Goal: Task Accomplishment & Management: Use online tool/utility

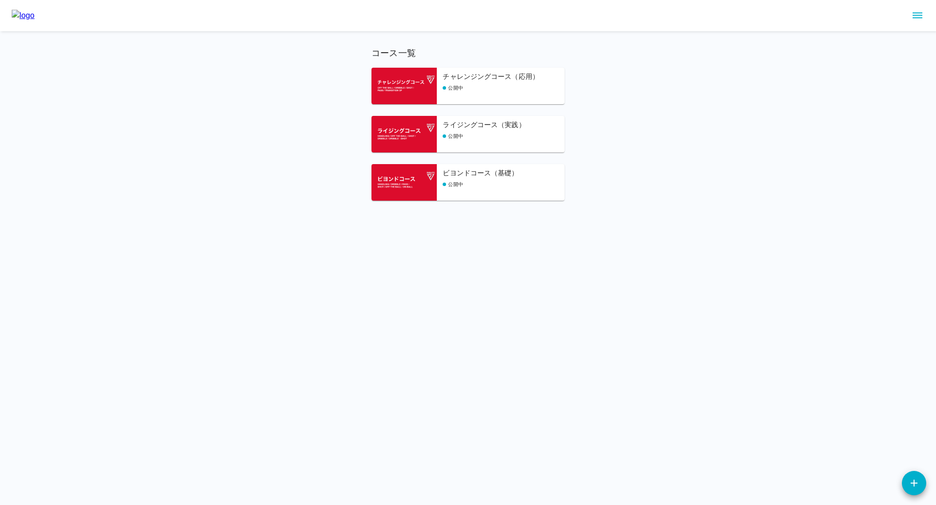
click at [467, 180] on div "ビヨンドコース（基礎） 公開中" at bounding box center [504, 184] width 122 height 33
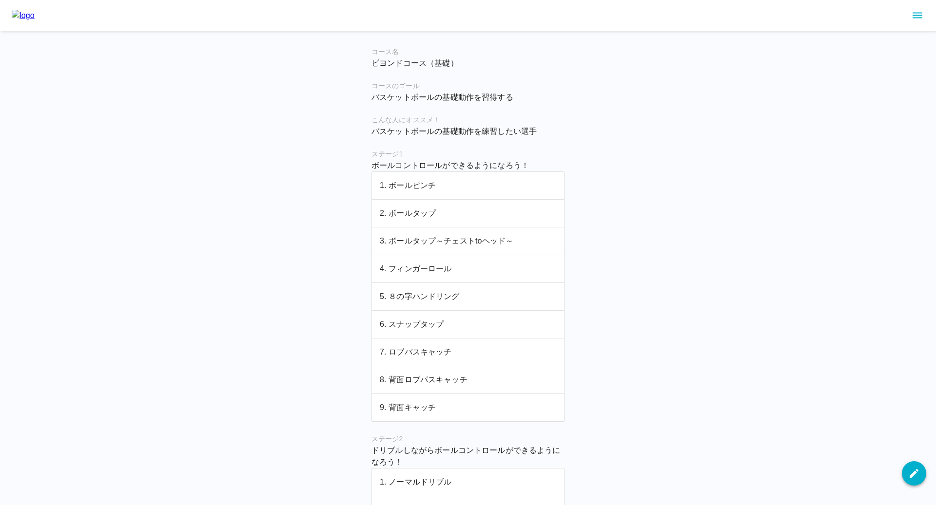
click at [912, 468] on icon "button" at bounding box center [914, 474] width 12 height 12
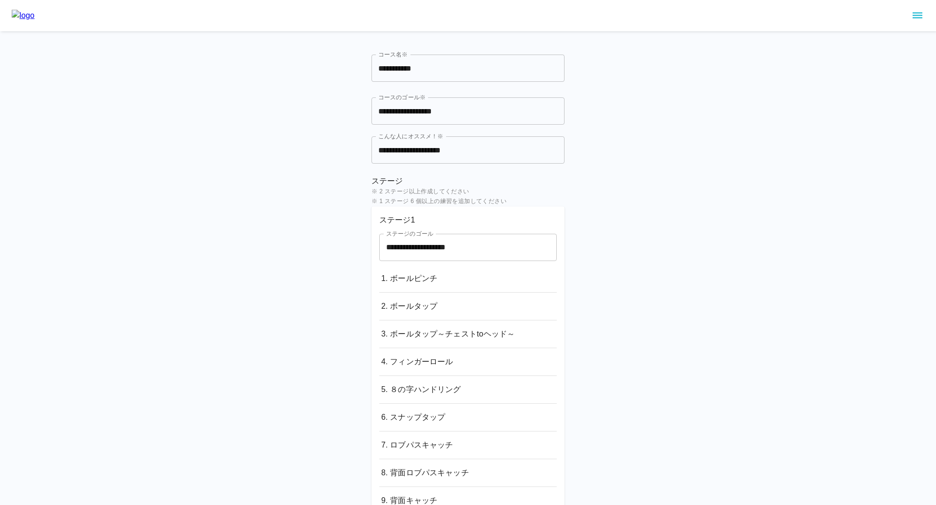
scroll to position [27, 0]
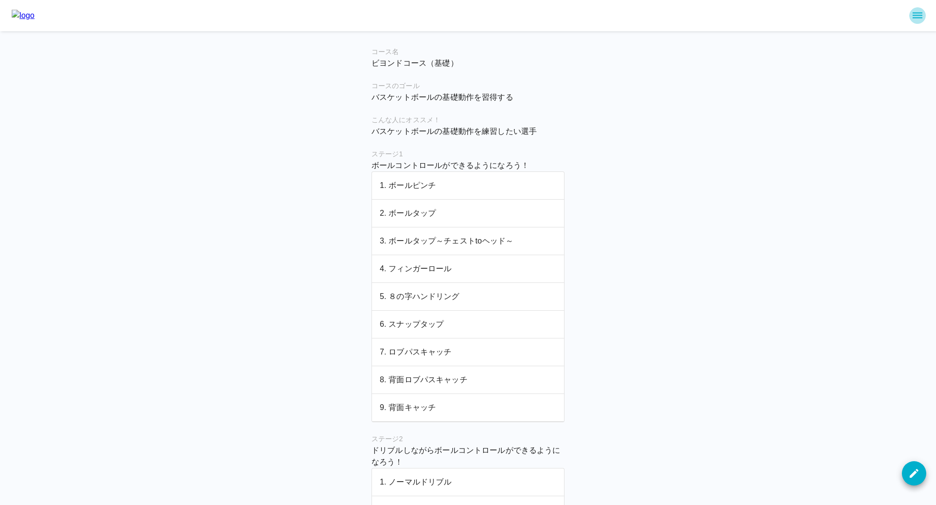
click at [920, 14] on icon "sidemenu" at bounding box center [917, 16] width 12 height 12
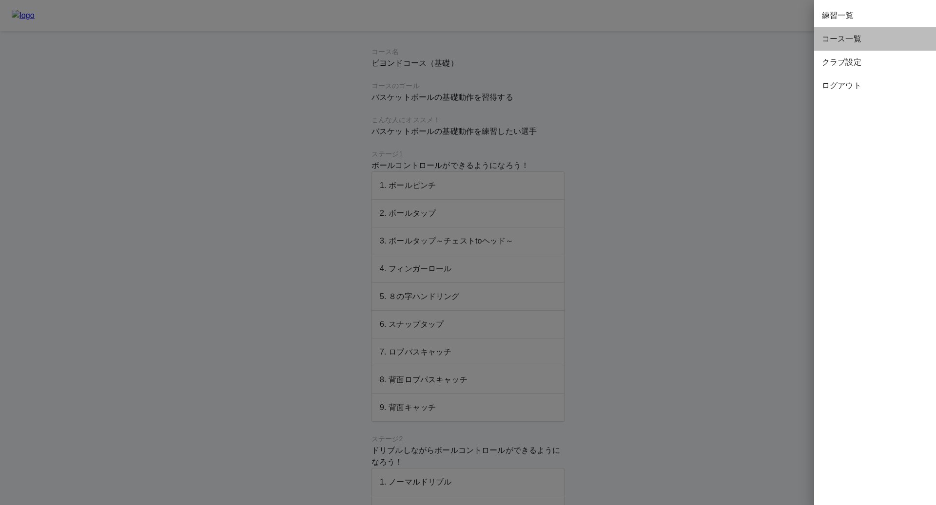
click at [851, 36] on span "コース一覧" at bounding box center [875, 39] width 106 height 12
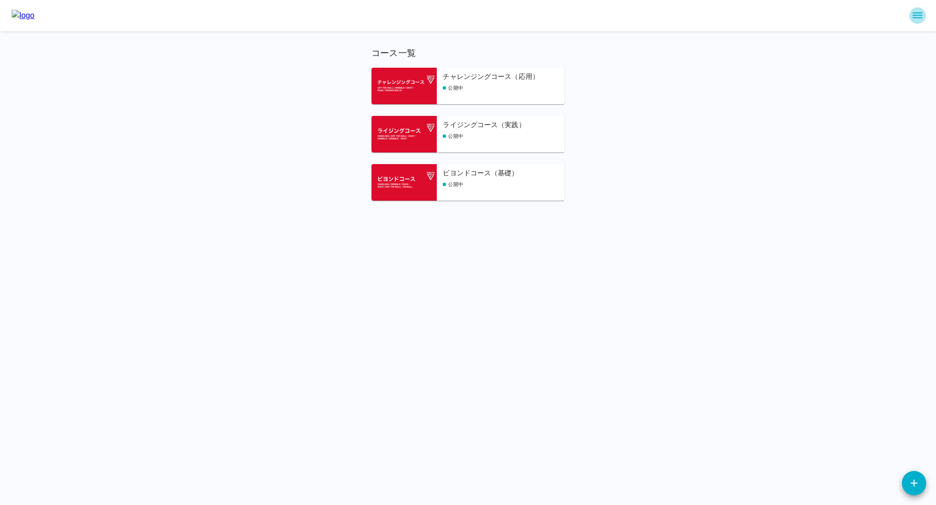
click at [918, 20] on icon "sidemenu" at bounding box center [917, 16] width 12 height 12
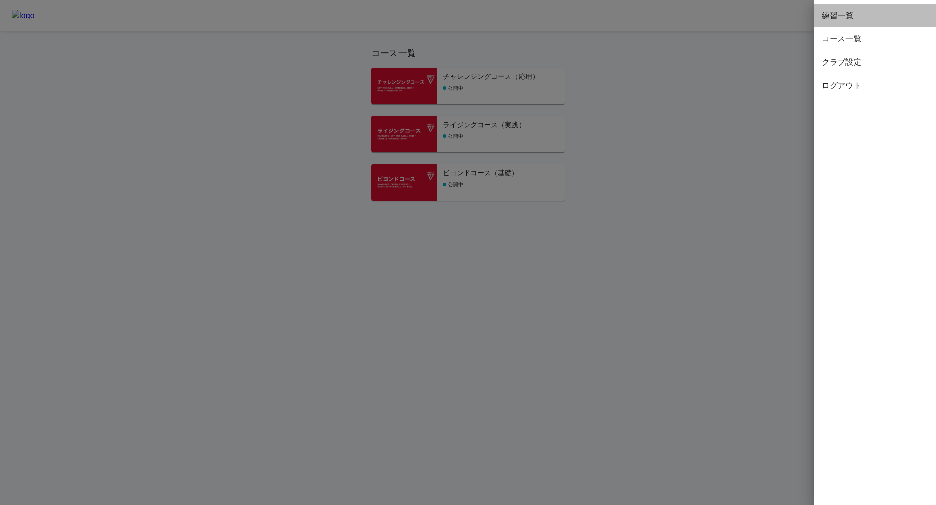
click at [840, 17] on span "練習一覧" at bounding box center [875, 16] width 106 height 12
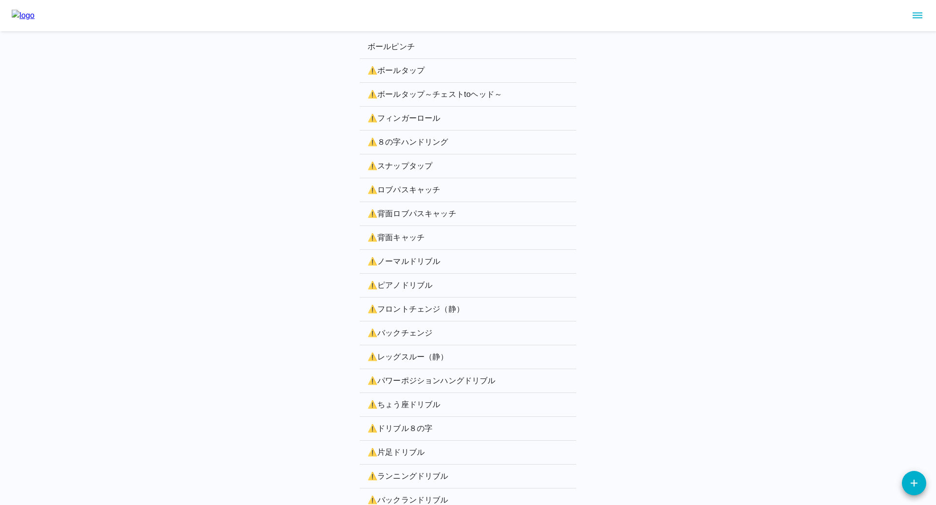
click at [413, 70] on p "⚠️ ボールタップ" at bounding box center [467, 71] width 201 height 12
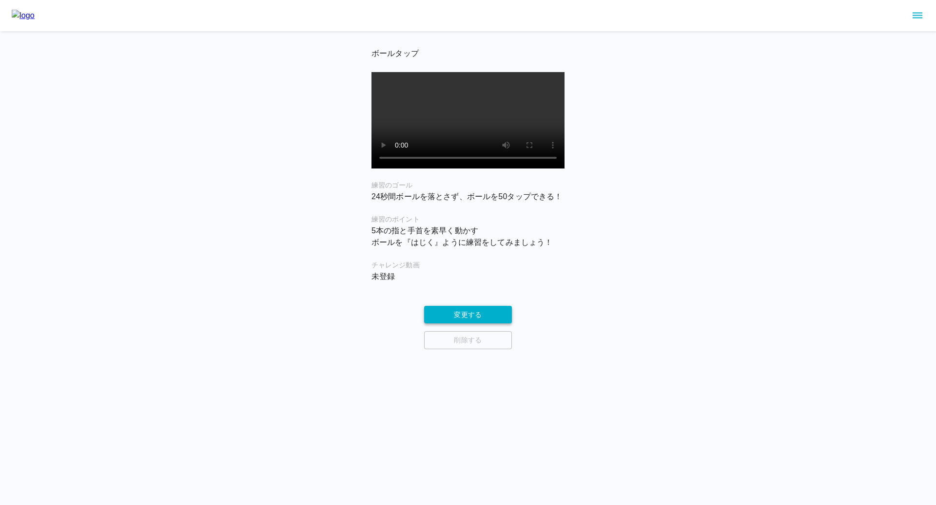
click at [469, 322] on button "変更する" at bounding box center [468, 315] width 88 height 18
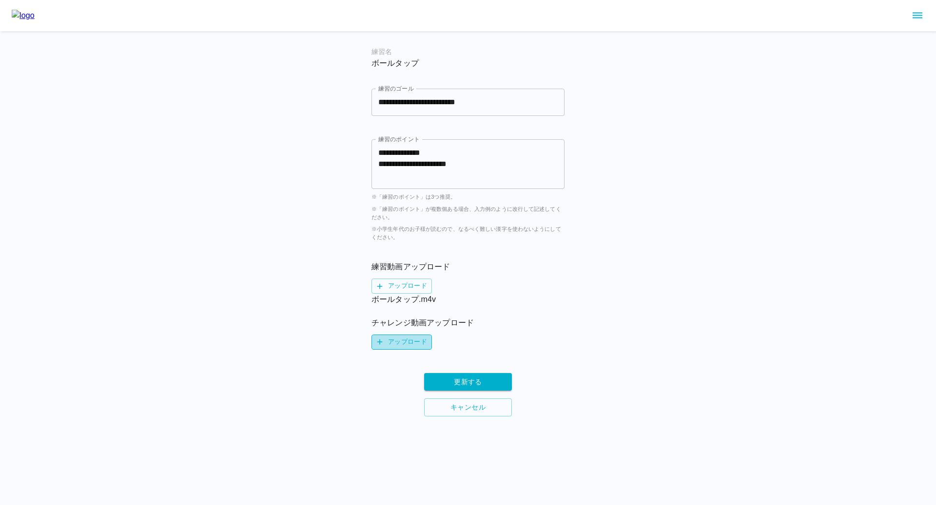
click at [398, 340] on label "アップロード" at bounding box center [401, 342] width 60 height 15
click at [0, 0] on input "アップロード" at bounding box center [0, 0] width 0 height 0
click at [413, 344] on label "アップロード" at bounding box center [401, 342] width 60 height 15
click at [0, 0] on input "アップロード" at bounding box center [0, 0] width 0 height 0
click at [498, 396] on button "更新する" at bounding box center [468, 394] width 88 height 18
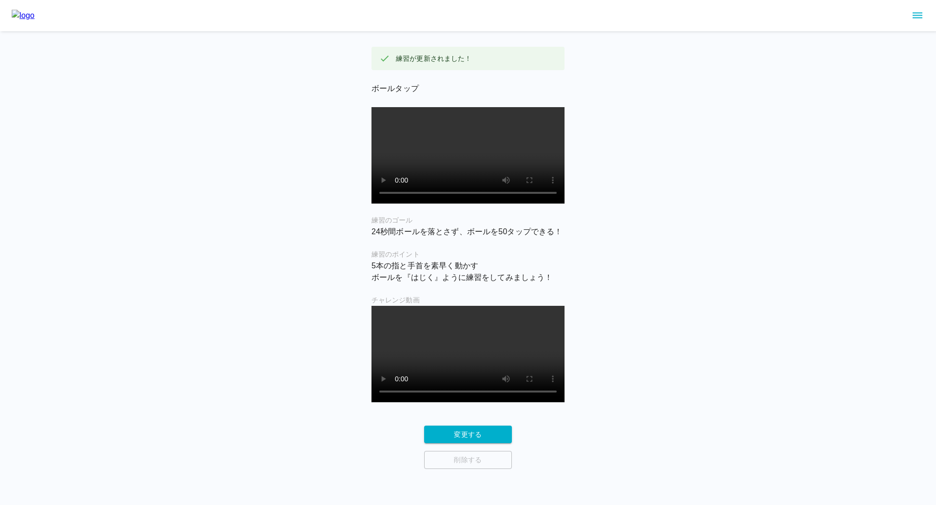
click at [35, 12] on img at bounding box center [23, 16] width 23 height 12
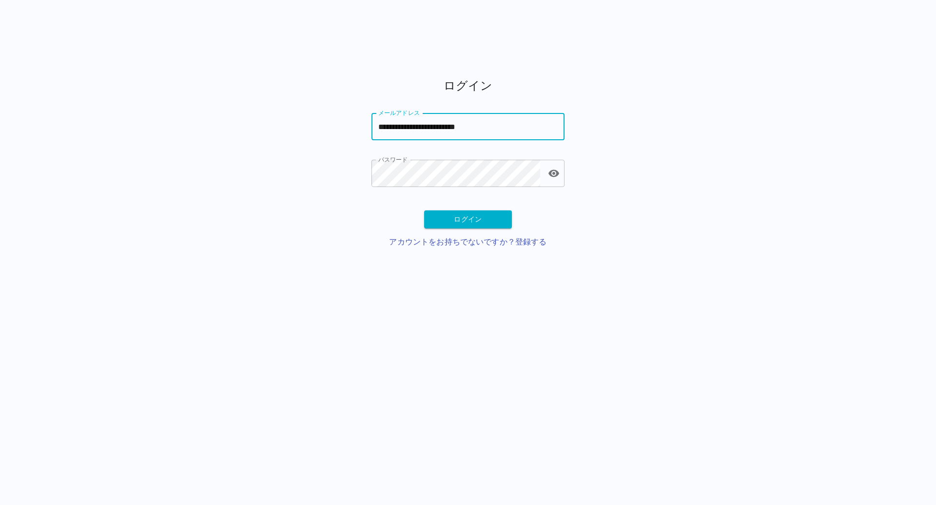
click at [427, 130] on input "**********" at bounding box center [467, 126] width 193 height 27
type input "**********"
click at [438, 224] on button "ログイン" at bounding box center [468, 220] width 88 height 18
